Goal: Navigation & Orientation: Find specific page/section

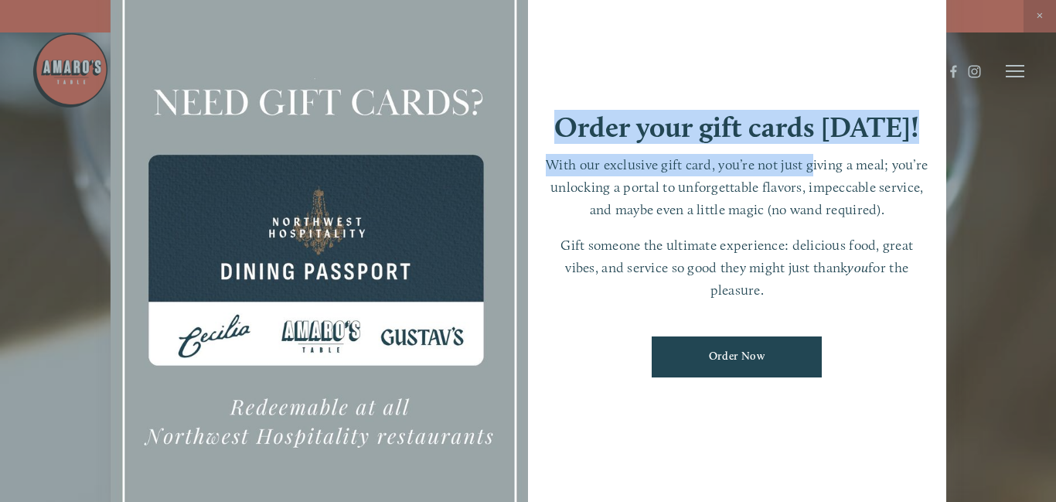
drag, startPoint x: 810, startPoint y: 83, endPoint x: 813, endPoint y: 171, distance: 87.4
click at [813, 171] on div "Order your gift cards [DATE]! With our exclusive gift card, you’re not just giv…" at bounding box center [737, 250] width 418 height 585
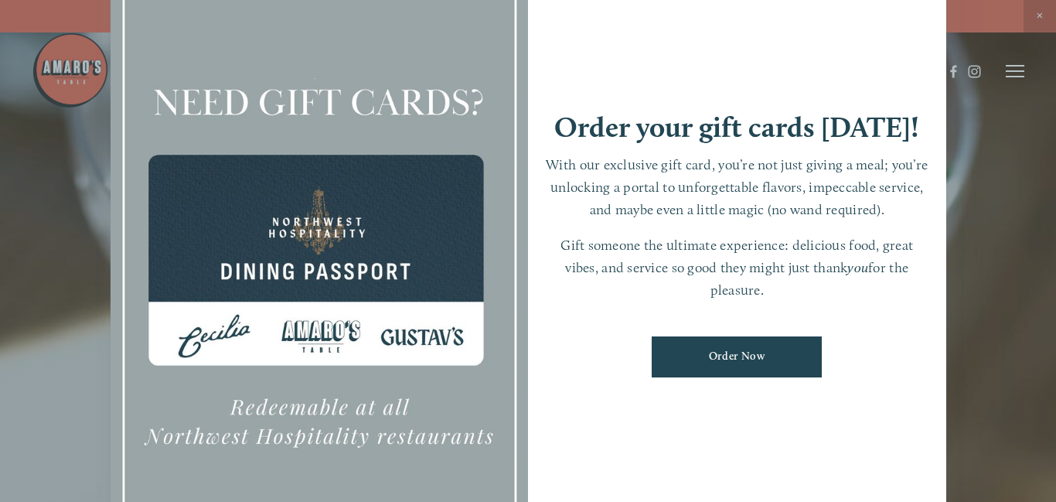
click at [1010, 130] on div at bounding box center [528, 251] width 1056 height 502
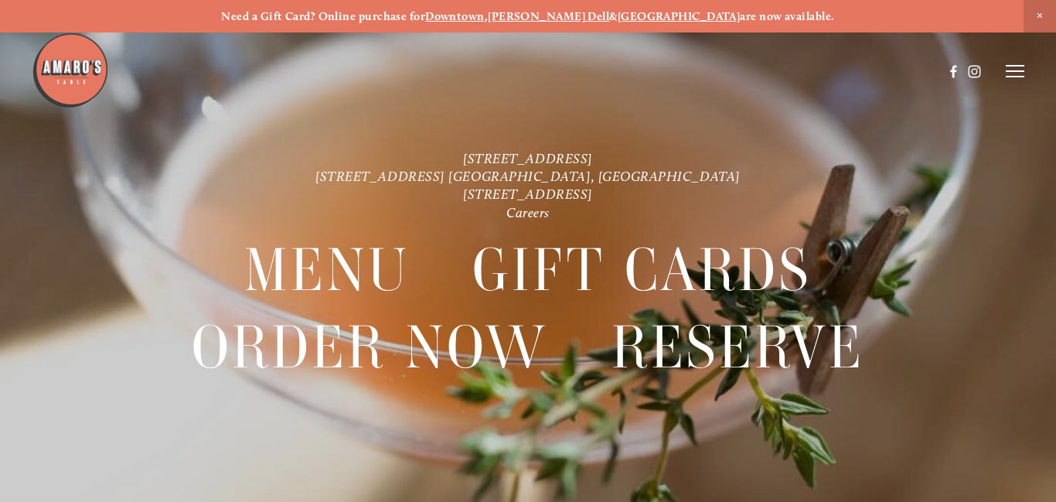
click at [1010, 79] on header "Menu Order Now Visit Gallery 0" at bounding box center [528, 71] width 993 height 143
click at [1014, 77] on line at bounding box center [1015, 77] width 19 height 0
click at [745, 73] on span "Menu" at bounding box center [744, 70] width 29 height 13
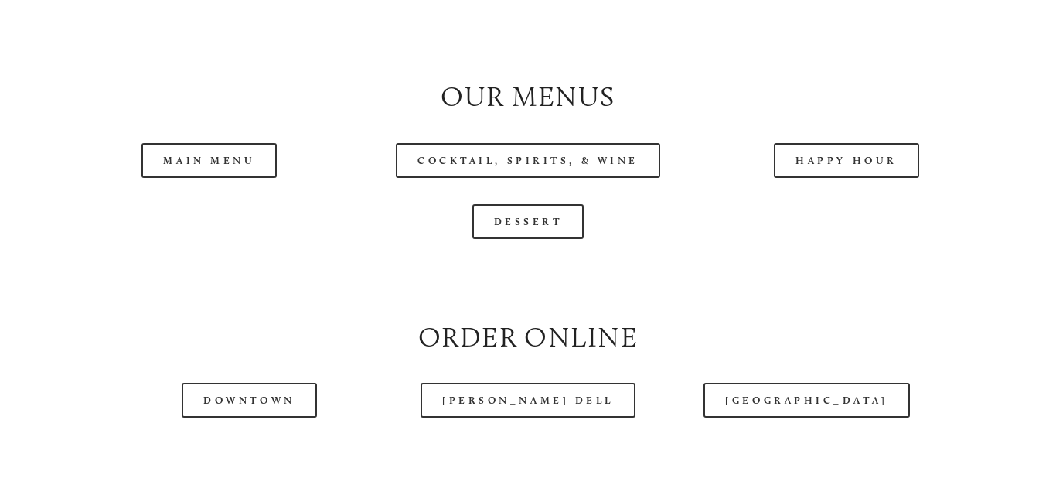
scroll to position [1515, 0]
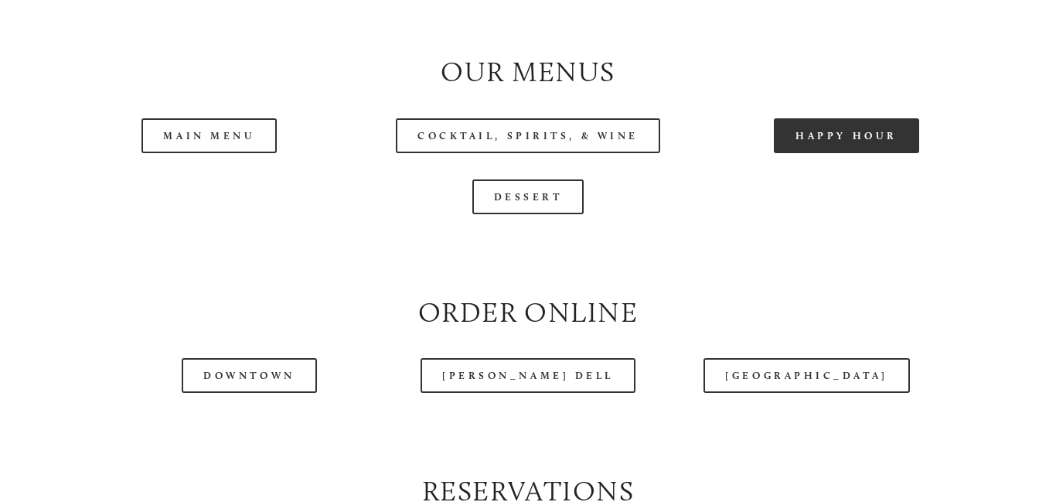
click at [844, 135] on link "Happy Hour" at bounding box center [846, 135] width 145 height 35
